Goal: Find specific page/section: Find specific page/section

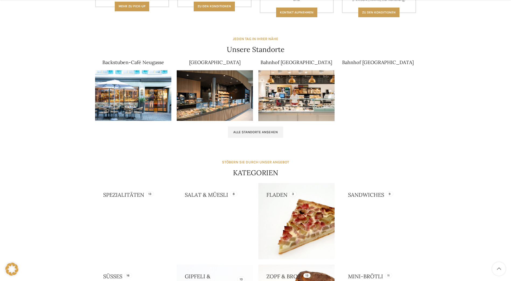
scroll to position [323, 0]
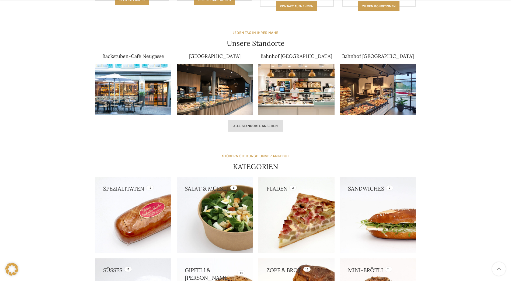
click at [256, 126] on span "Alle Standorte ansehen" at bounding box center [255, 126] width 44 height 4
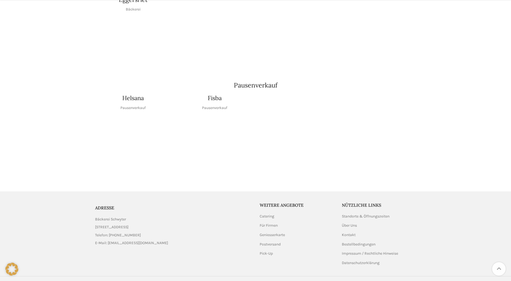
scroll to position [601, 0]
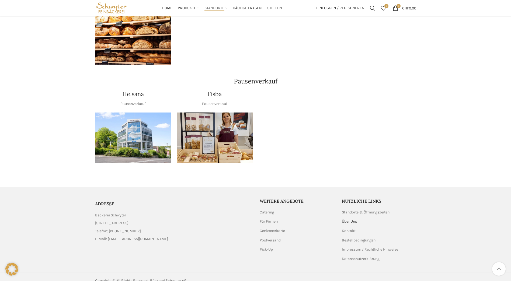
click at [355, 219] on link "Über Uns" at bounding box center [350, 221] width 16 height 5
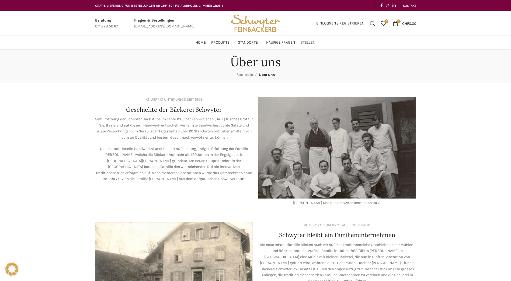
click at [303, 43] on span "Stellen" at bounding box center [307, 42] width 15 height 5
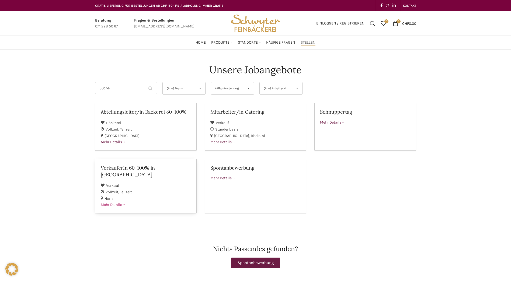
click at [110, 202] on span "Mehr Details" at bounding box center [113, 204] width 25 height 5
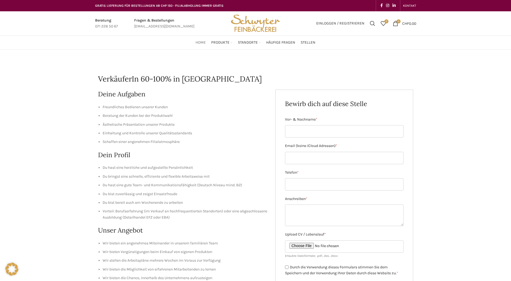
click at [202, 42] on span "Home" at bounding box center [200, 42] width 10 height 5
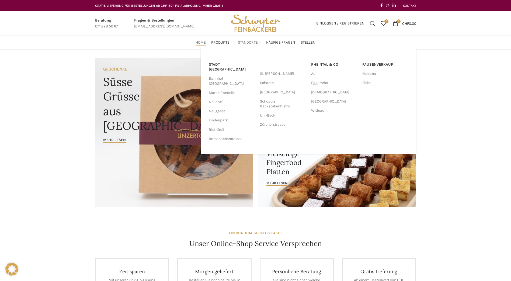
click at [246, 43] on span "Standorte" at bounding box center [248, 42] width 20 height 5
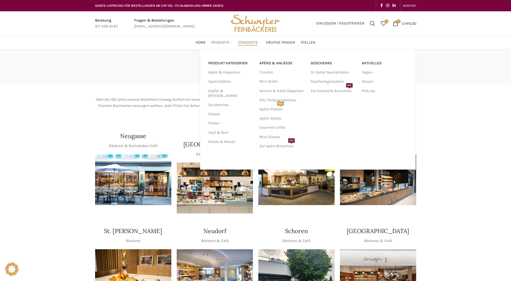
click at [217, 42] on span "Produkte" at bounding box center [220, 42] width 18 height 5
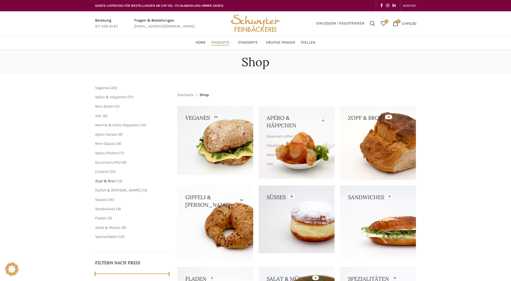
click at [106, 182] on span "Zopf & Brot" at bounding box center [105, 181] width 20 height 5
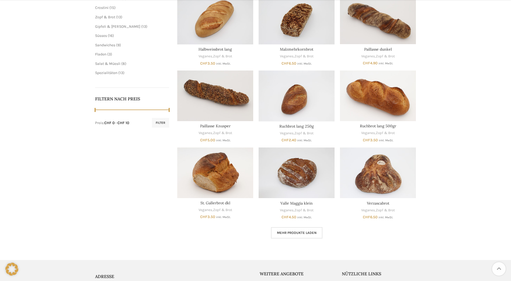
scroll to position [188, 0]
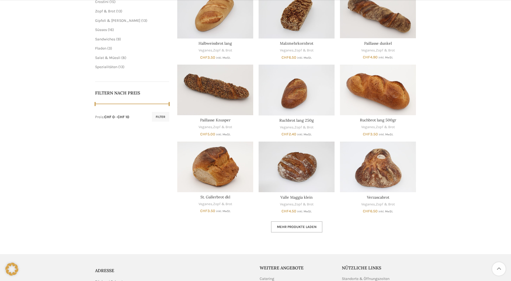
click at [303, 224] on link "Mehr Produkte laden" at bounding box center [296, 226] width 51 height 11
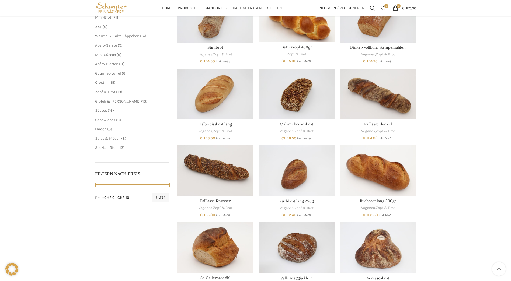
scroll to position [54, 0]
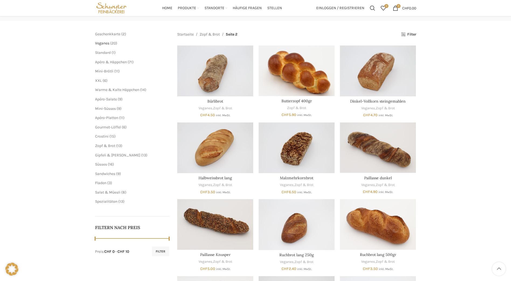
click at [106, 43] on span "Veganes" at bounding box center [102, 43] width 14 height 5
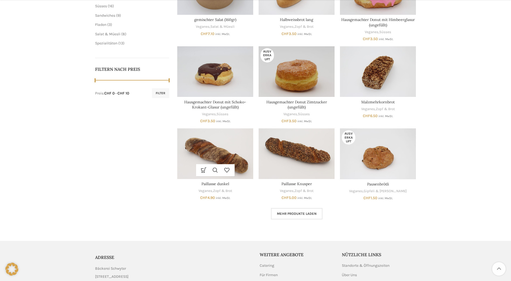
scroll to position [215, 0]
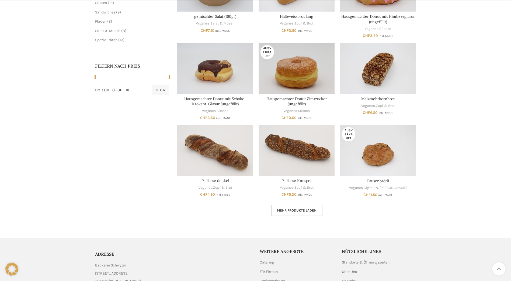
click at [300, 207] on link "Mehr Produkte laden" at bounding box center [296, 210] width 51 height 11
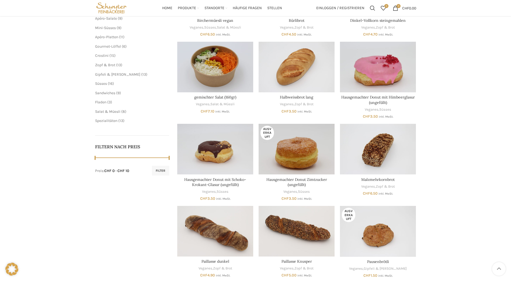
scroll to position [54, 0]
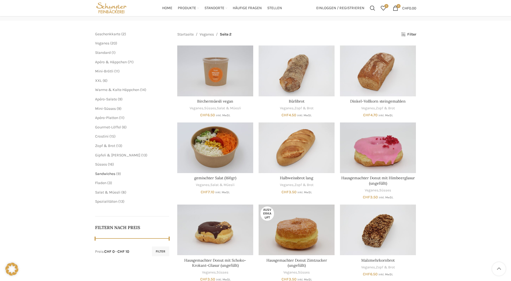
click at [109, 174] on span "Sandwiches" at bounding box center [105, 173] width 20 height 5
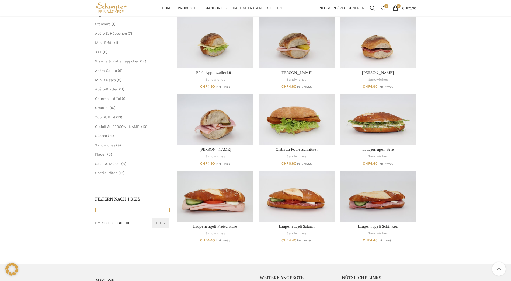
scroll to position [27, 0]
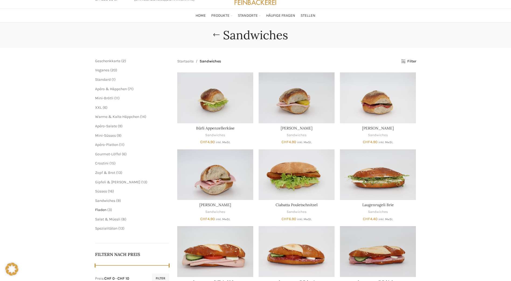
click at [101, 209] on span "Fladen" at bounding box center [100, 209] width 11 height 5
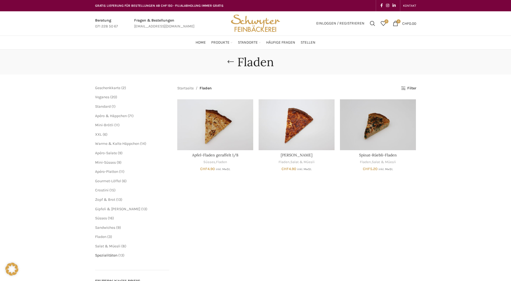
click at [110, 255] on span "Spezialitäten" at bounding box center [106, 255] width 22 height 5
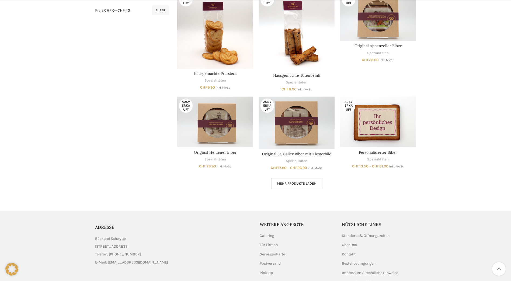
scroll to position [296, 0]
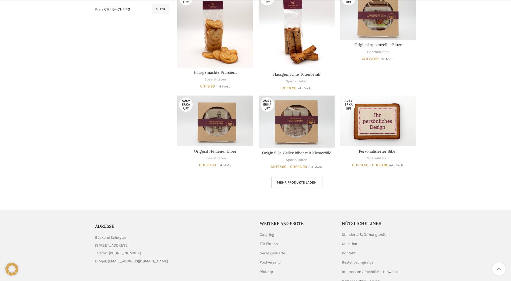
click at [303, 184] on span "Mehr Produkte laden" at bounding box center [297, 182] width 40 height 4
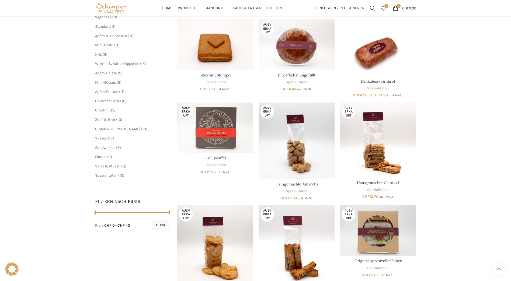
scroll to position [54, 0]
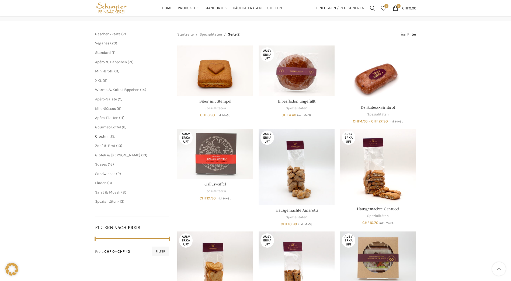
click at [103, 138] on span "Crostini" at bounding box center [101, 136] width 13 height 5
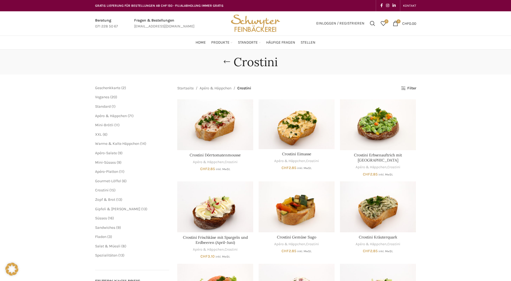
click at [129, 140] on ul "Mini-Brötli 11 11 Produkte XXL 6 6 Produkte Warme & Kalte Häppchen 14 14 Produk…" at bounding box center [132, 157] width 74 height 71
click at [129, 143] on span "Warme & Kalte Häppchen" at bounding box center [117, 143] width 44 height 5
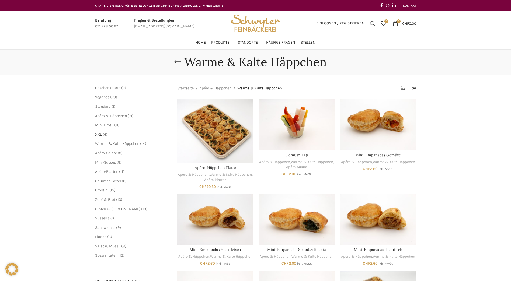
click at [98, 133] on span "XXL" at bounding box center [98, 134] width 7 height 5
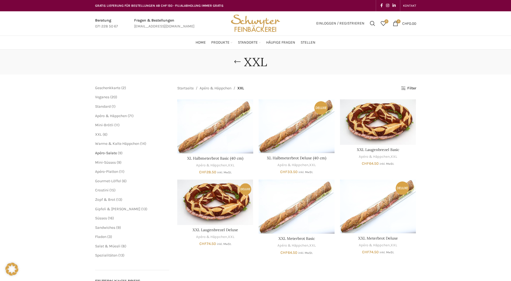
click at [108, 151] on span "Apéro-Salate" at bounding box center [106, 153] width 22 height 5
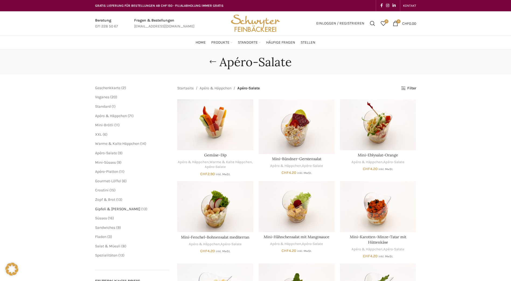
click at [119, 208] on span "Gipfeli & [PERSON_NAME]" at bounding box center [117, 209] width 45 height 5
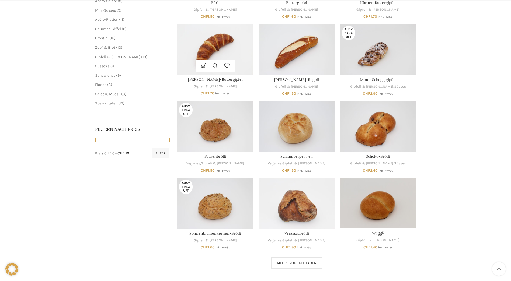
scroll to position [161, 0]
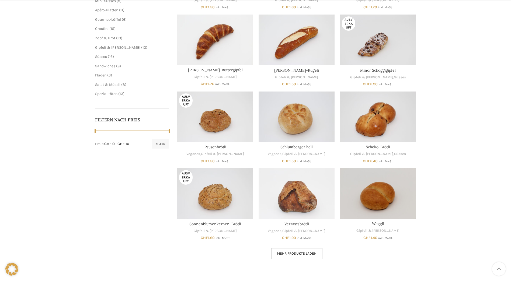
click at [304, 252] on span "Mehr Produkte laden" at bounding box center [297, 253] width 40 height 4
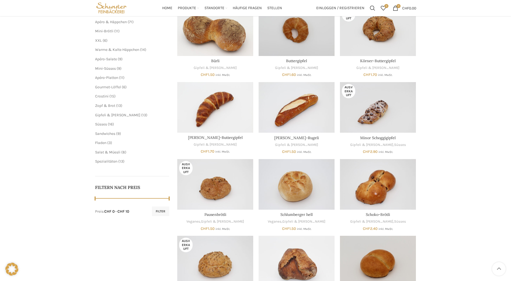
scroll to position [81, 0]
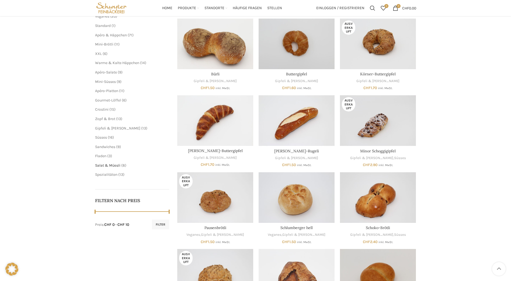
click at [108, 167] on span "Salat & Müesli" at bounding box center [107, 165] width 25 height 5
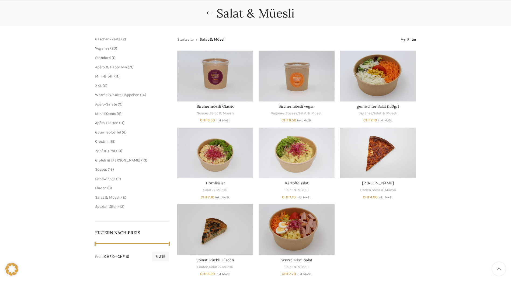
scroll to position [54, 0]
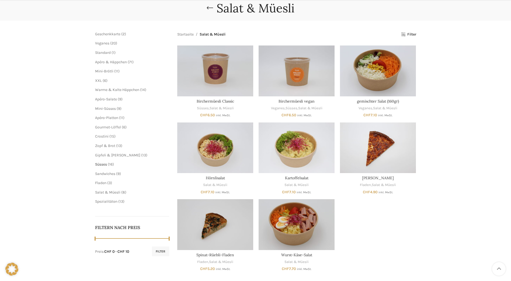
click at [105, 164] on span "Süsses" at bounding box center [101, 164] width 12 height 5
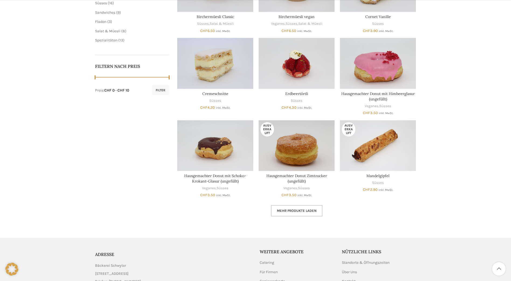
scroll to position [215, 0]
click at [285, 207] on link "Mehr Produkte laden" at bounding box center [296, 210] width 51 height 11
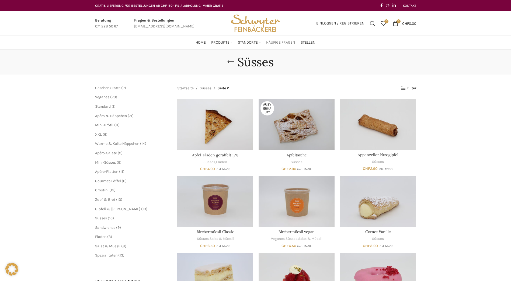
click at [276, 42] on span "Häufige Fragen" at bounding box center [280, 42] width 29 height 5
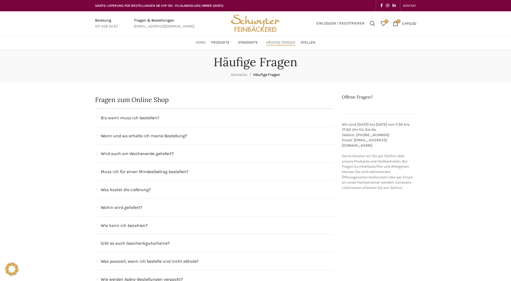
click at [201, 43] on span "Home" at bounding box center [200, 42] width 10 height 5
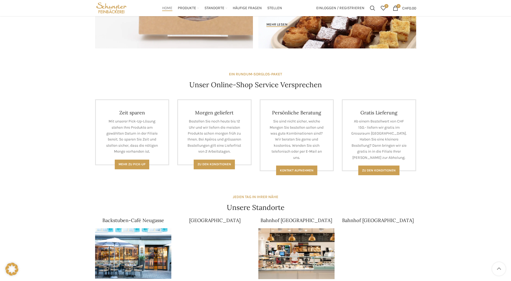
scroll to position [78, 0]
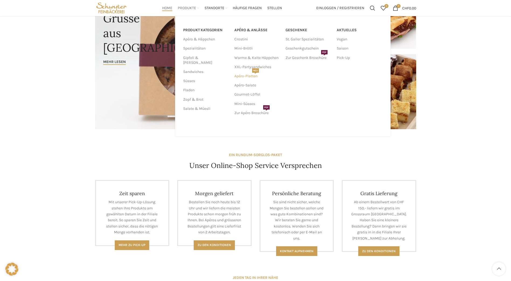
click at [247, 78] on link "Apéro-Platten NEU" at bounding box center [257, 76] width 46 height 9
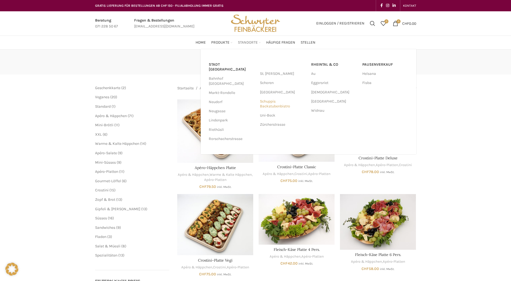
click at [274, 105] on link "Schuppis Backstubenbistro" at bounding box center [283, 104] width 46 height 14
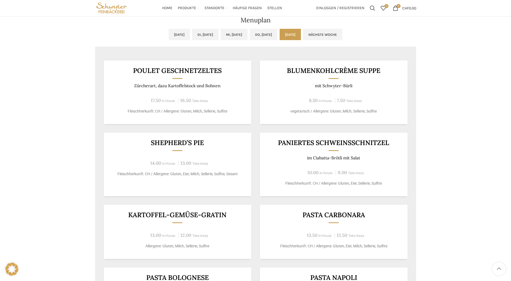
scroll to position [242, 0]
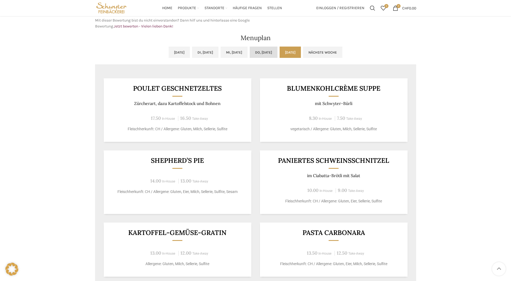
click at [271, 54] on link "Do, [DATE]" at bounding box center [263, 52] width 28 height 11
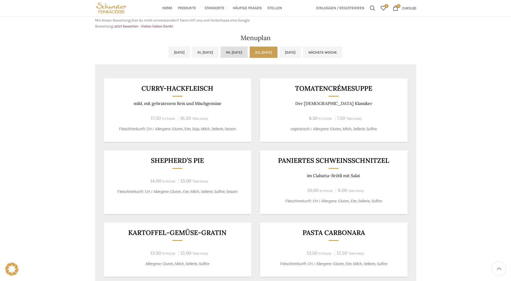
click at [241, 52] on link "Mi, [DATE]" at bounding box center [233, 52] width 27 height 11
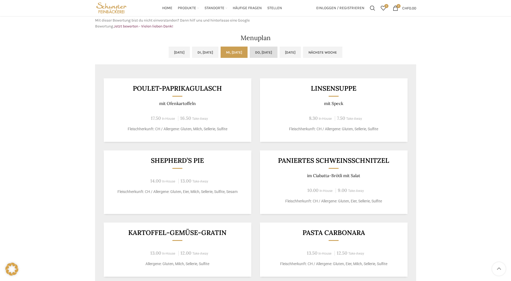
click at [260, 51] on link "Do, [DATE]" at bounding box center [263, 52] width 28 height 11
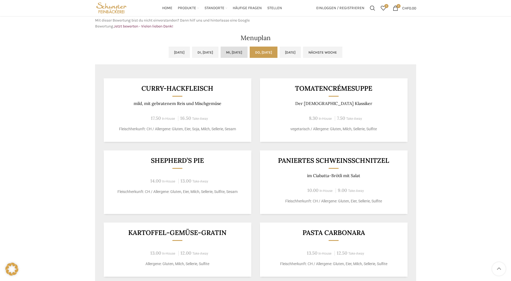
click at [242, 51] on link "Mi, [DATE]" at bounding box center [233, 52] width 27 height 11
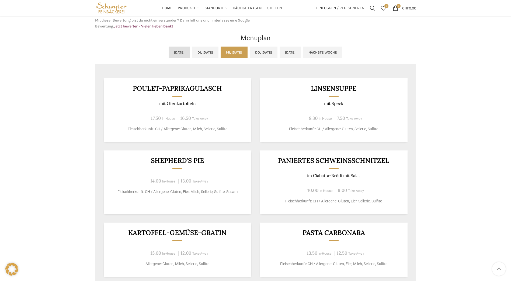
click at [168, 54] on link "[DATE]" at bounding box center [178, 52] width 21 height 11
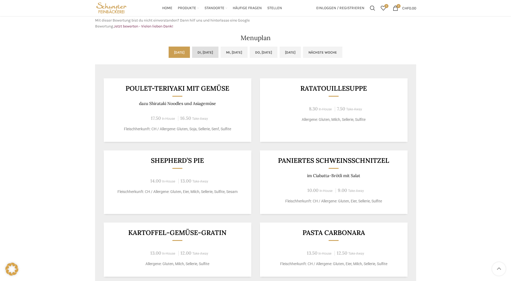
click at [192, 51] on link "Di, [DATE]" at bounding box center [205, 52] width 26 height 11
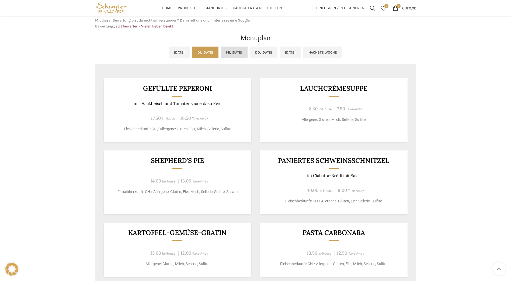
click at [237, 50] on link "Mi, [DATE]" at bounding box center [233, 52] width 27 height 11
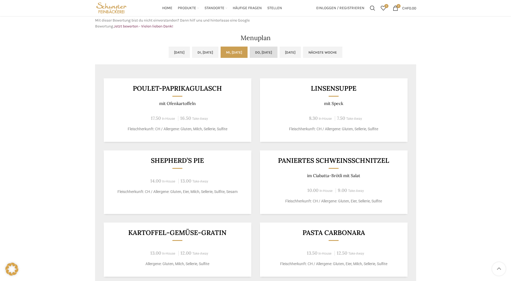
click at [268, 51] on link "Do, [DATE]" at bounding box center [263, 52] width 28 height 11
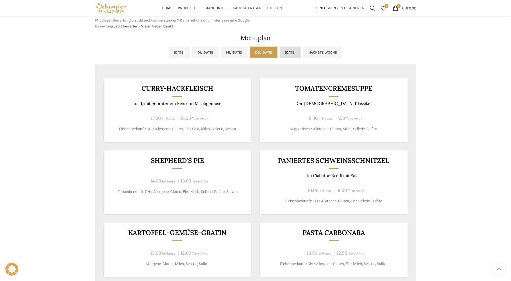
click at [301, 55] on link "[DATE]" at bounding box center [289, 52] width 21 height 11
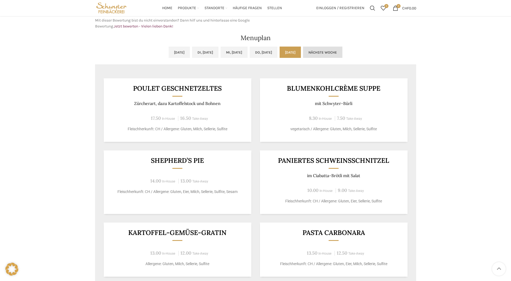
click at [342, 52] on link "Nächste Woche" at bounding box center [322, 52] width 39 height 11
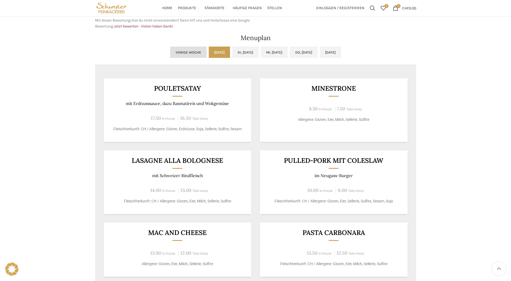
click at [170, 49] on link "Vorige Woche" at bounding box center [188, 52] width 36 height 11
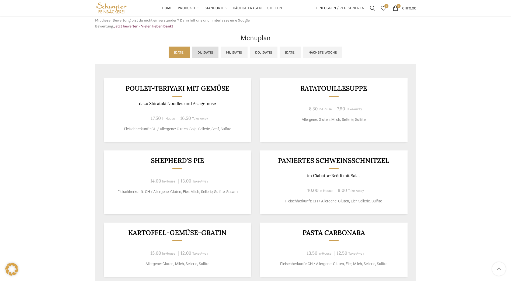
click at [192, 48] on link "Di, [DATE]" at bounding box center [205, 52] width 26 height 11
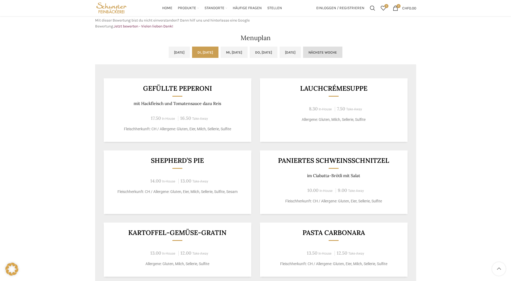
click at [342, 55] on link "Nächste Woche" at bounding box center [322, 52] width 39 height 11
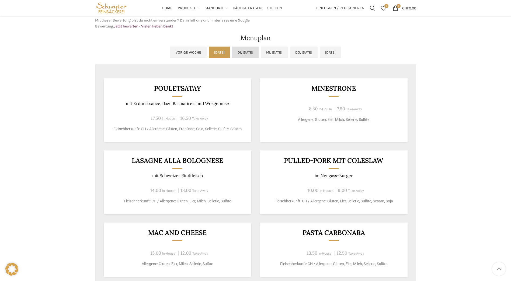
click at [237, 50] on link "Di, [DATE]" at bounding box center [245, 52] width 26 height 11
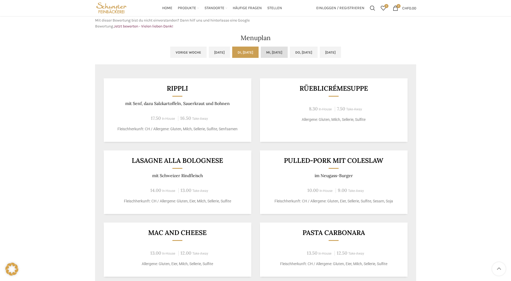
click at [280, 51] on link "Mi, [DATE]" at bounding box center [273, 52] width 27 height 11
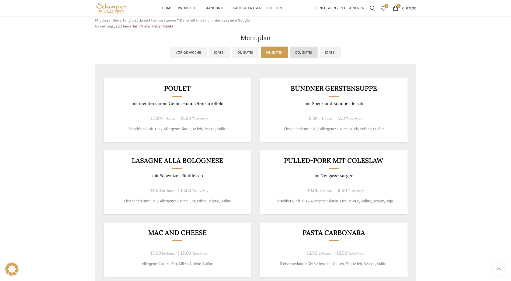
click at [302, 49] on link "Do, [DATE]" at bounding box center [304, 52] width 28 height 11
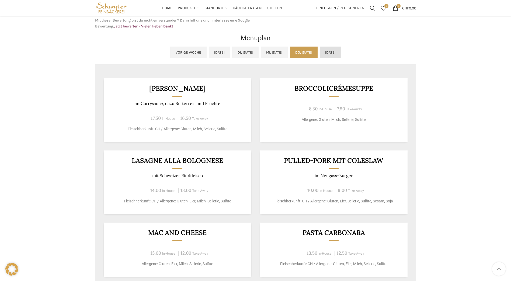
click at [341, 52] on link "[DATE]" at bounding box center [329, 52] width 21 height 11
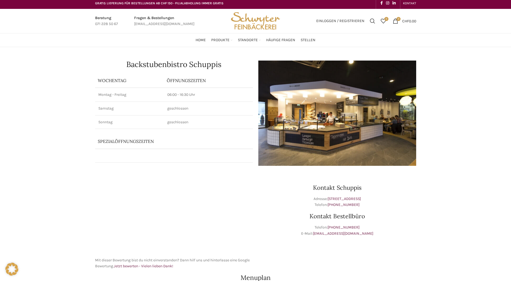
scroll to position [0, 0]
